Goal: Transaction & Acquisition: Book appointment/travel/reservation

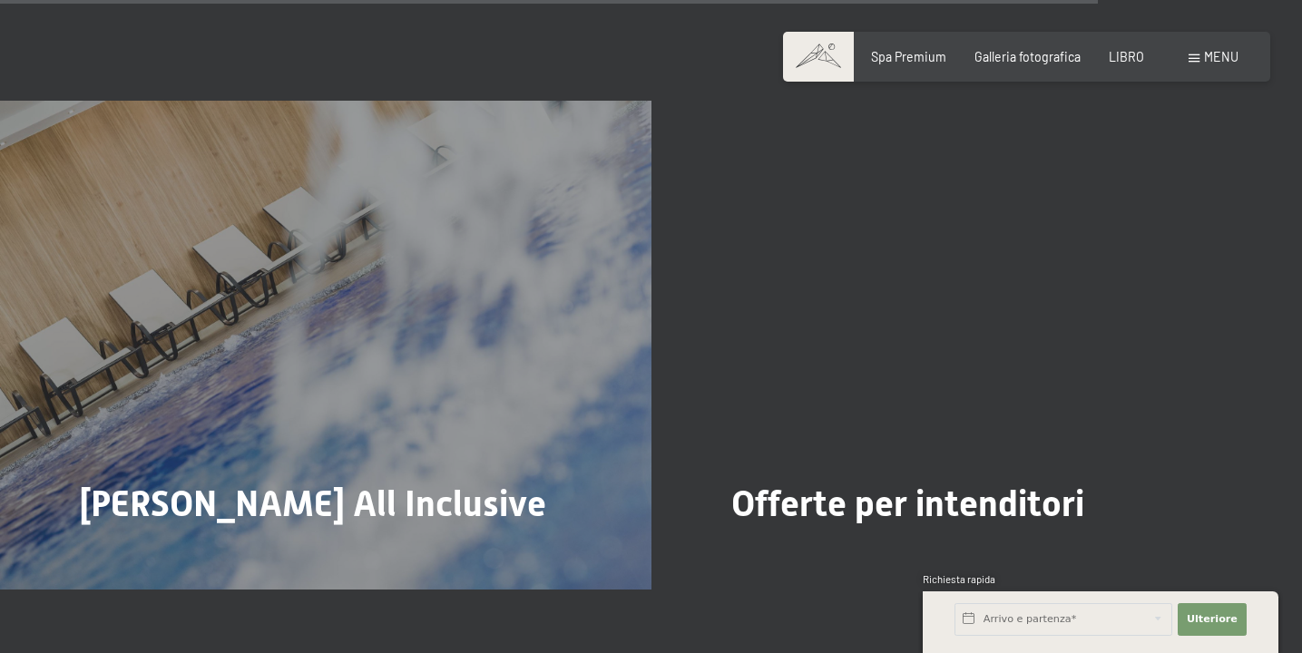
scroll to position [6319, 0]
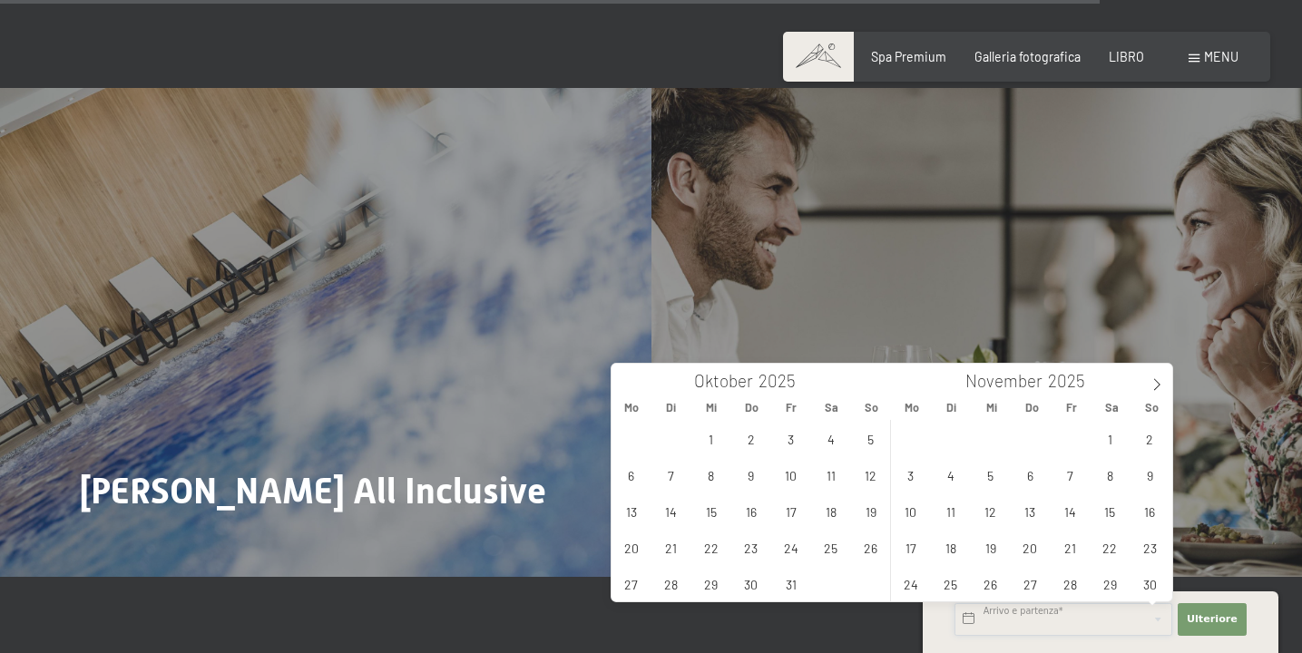
click at [998, 621] on input "text" at bounding box center [1063, 619] width 218 height 33
click at [1151, 386] on icon at bounding box center [1156, 384] width 13 height 13
type input "2026"
click at [1077, 440] on span "2" at bounding box center [1069, 438] width 35 height 35
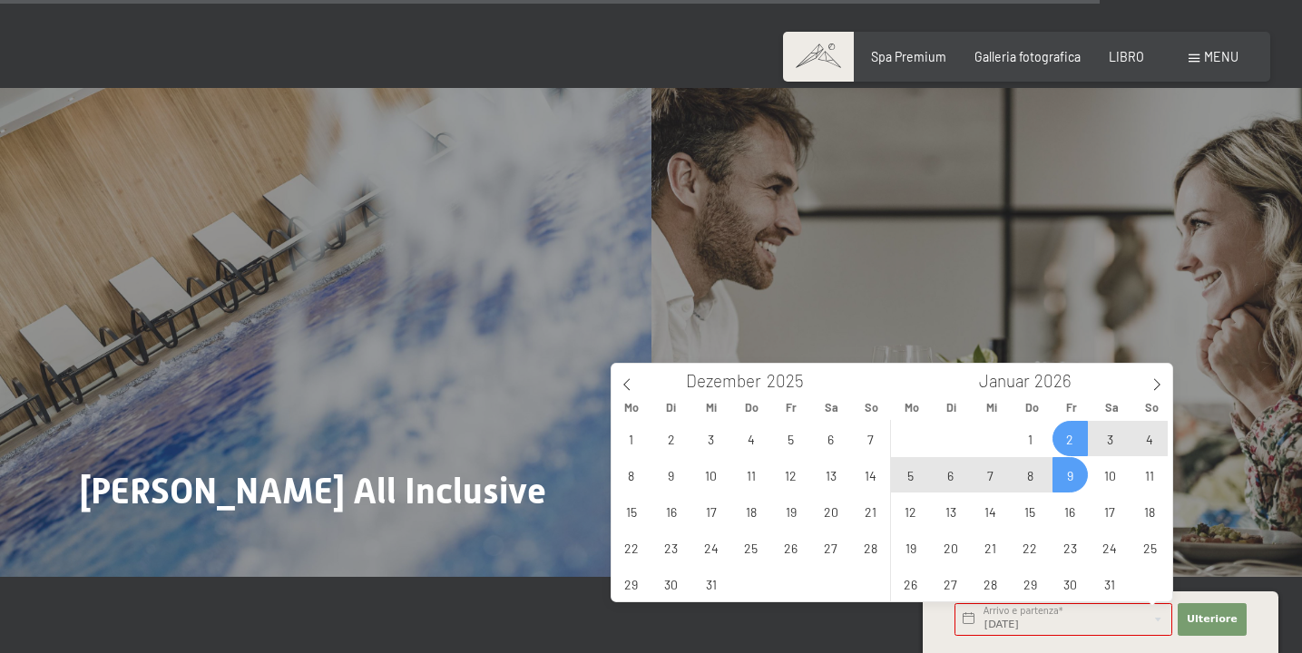
click at [1070, 465] on span "9" at bounding box center [1069, 474] width 35 height 35
type input "Fr. 02.01.2026 - Fr. 09.01.2026"
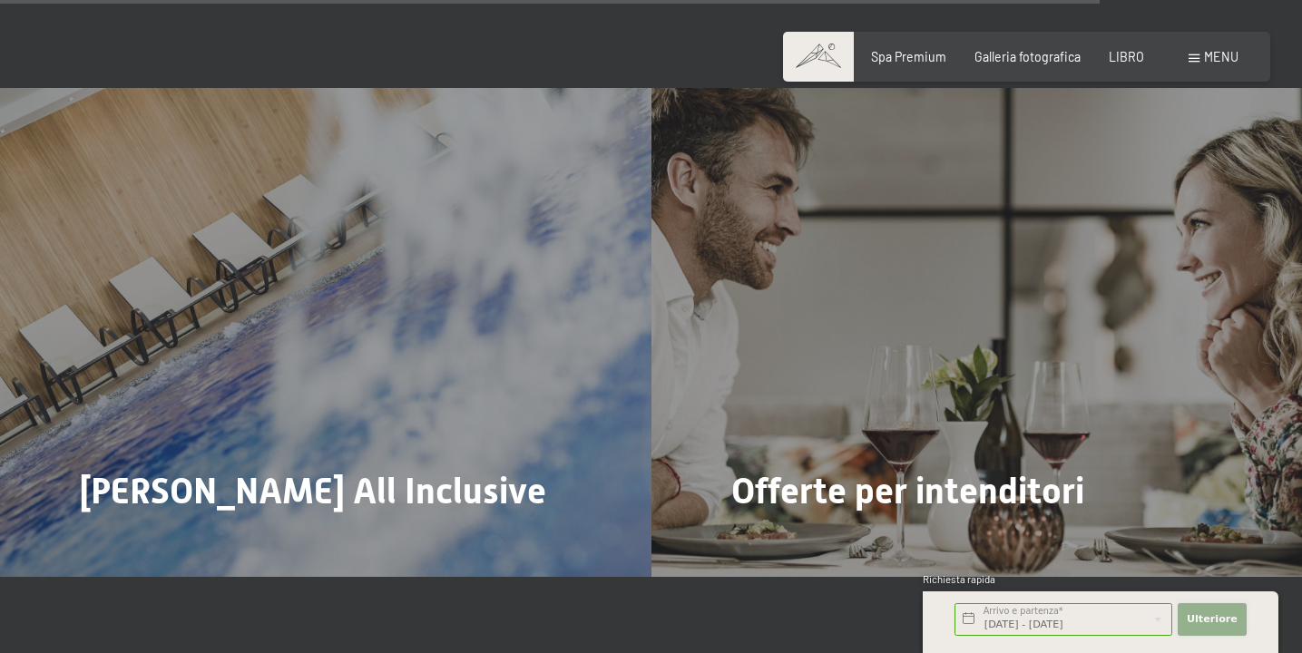
click at [1207, 618] on font "Ulteriore" at bounding box center [1212, 619] width 51 height 12
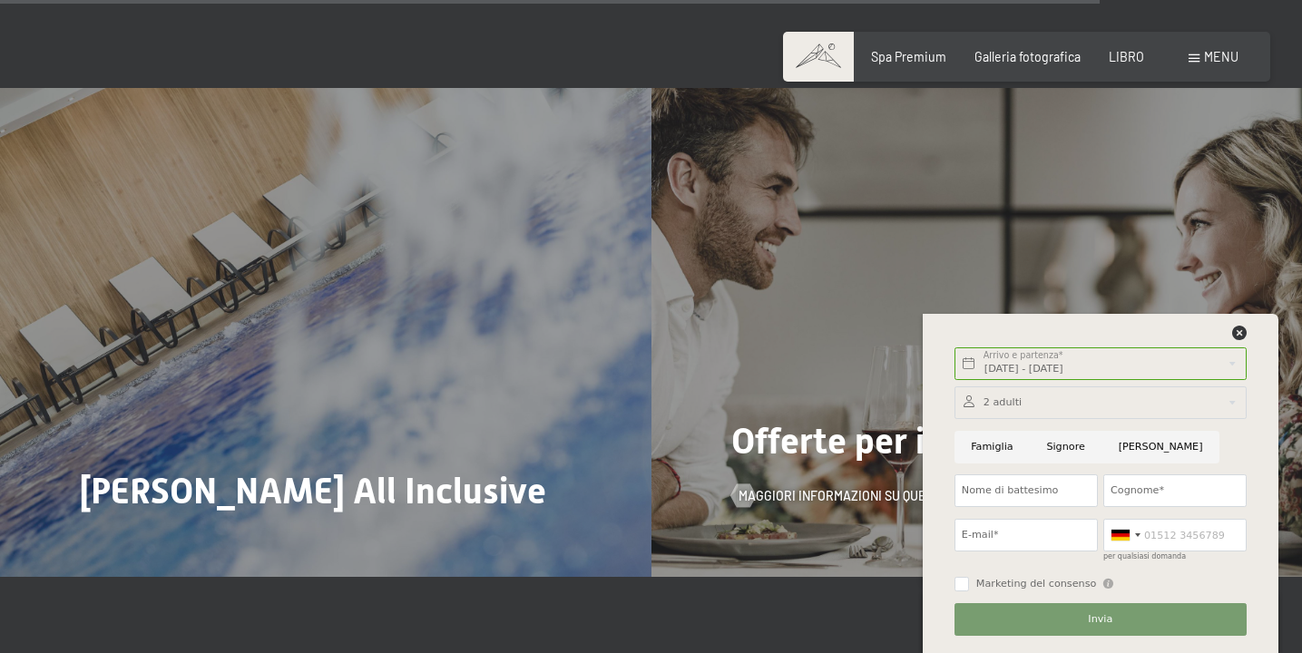
click at [814, 352] on div "Offerte per intenditori Maggiori informazioni su questo" at bounding box center [976, 332] width 651 height 488
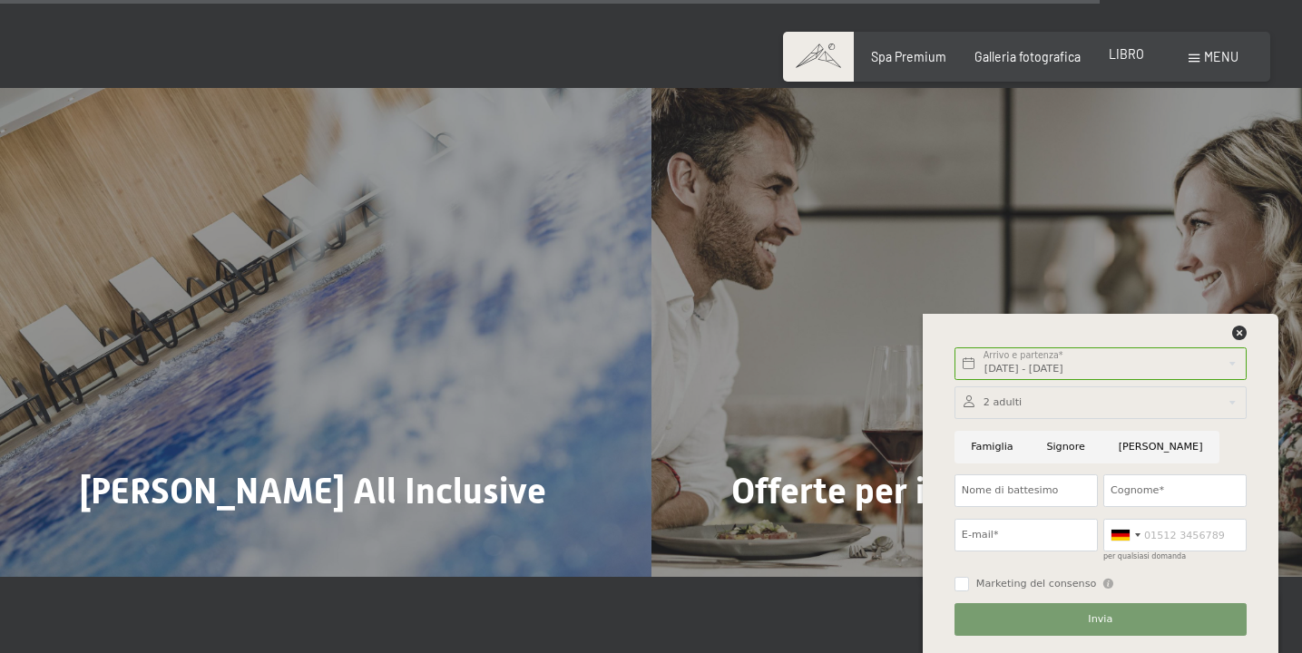
click at [1120, 52] on font "LIBRO" at bounding box center [1126, 53] width 35 height 15
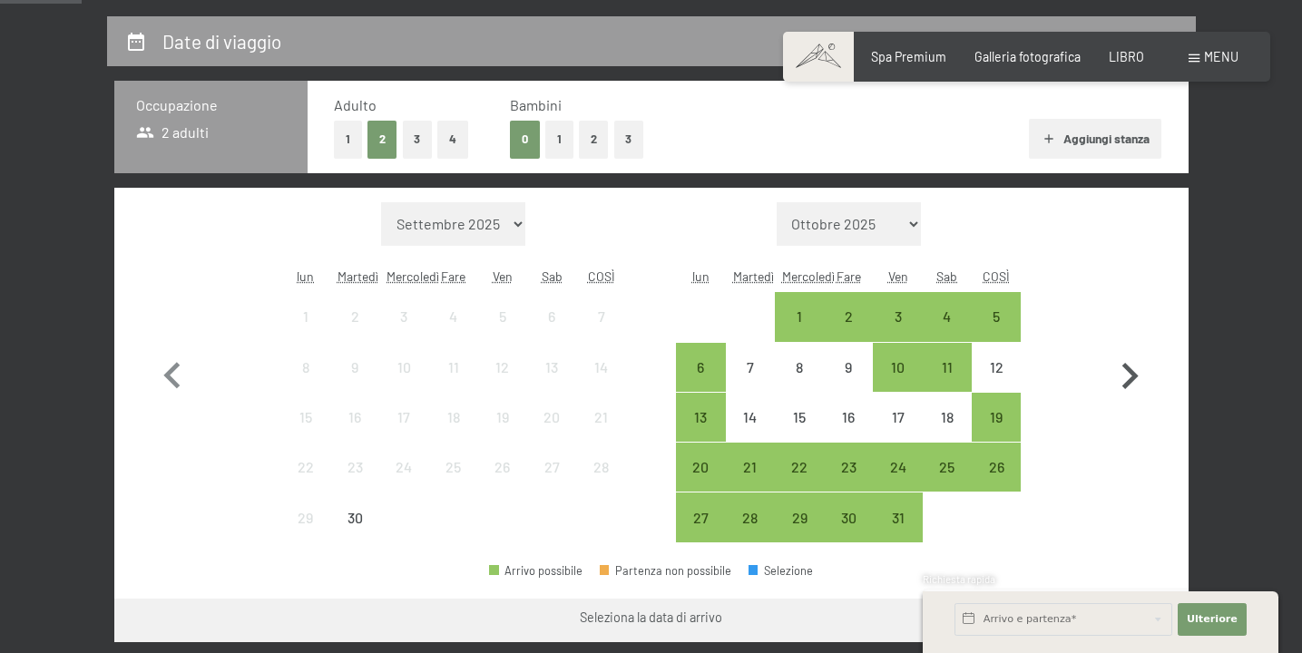
scroll to position [366, 0]
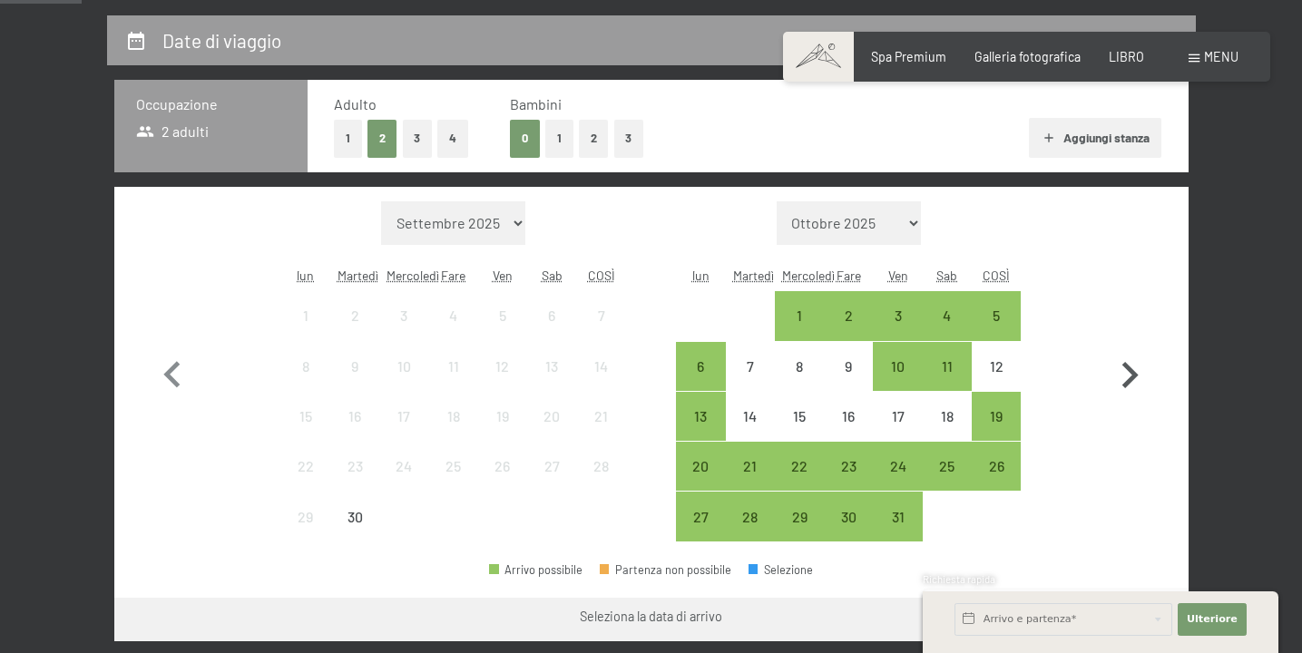
click at [1131, 371] on icon "button" at bounding box center [1130, 375] width 16 height 26
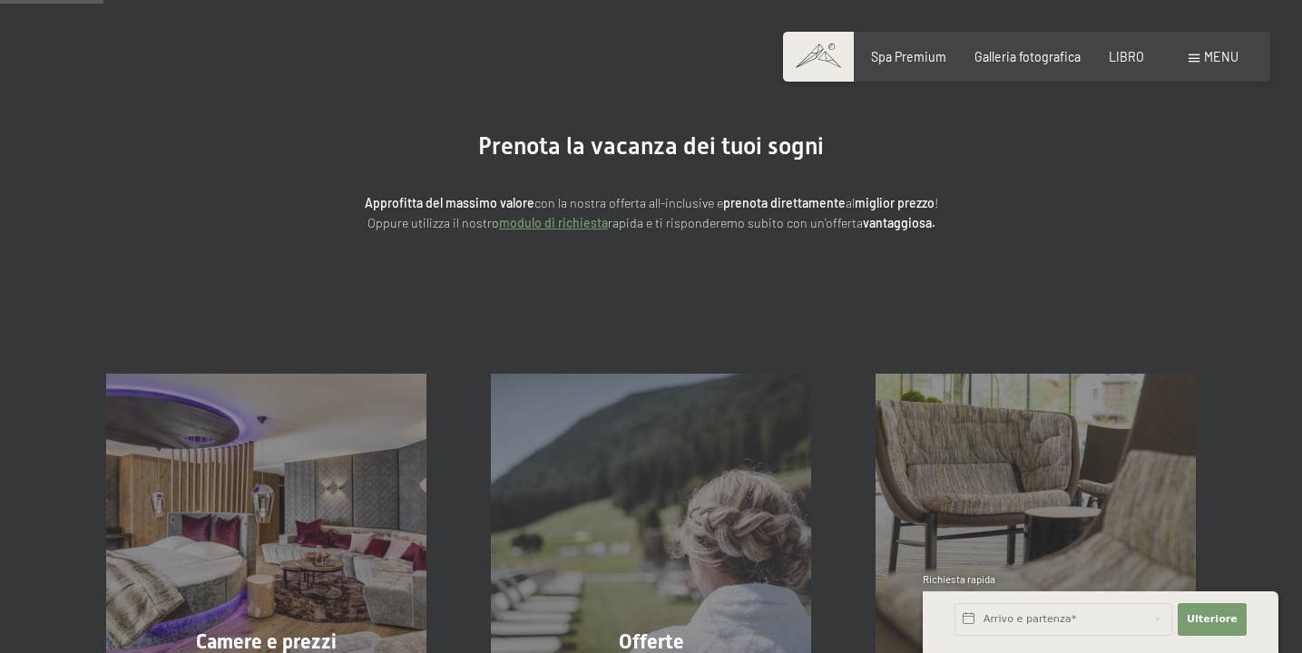
scroll to position [72, 0]
